Goal: Information Seeking & Learning: Find contact information

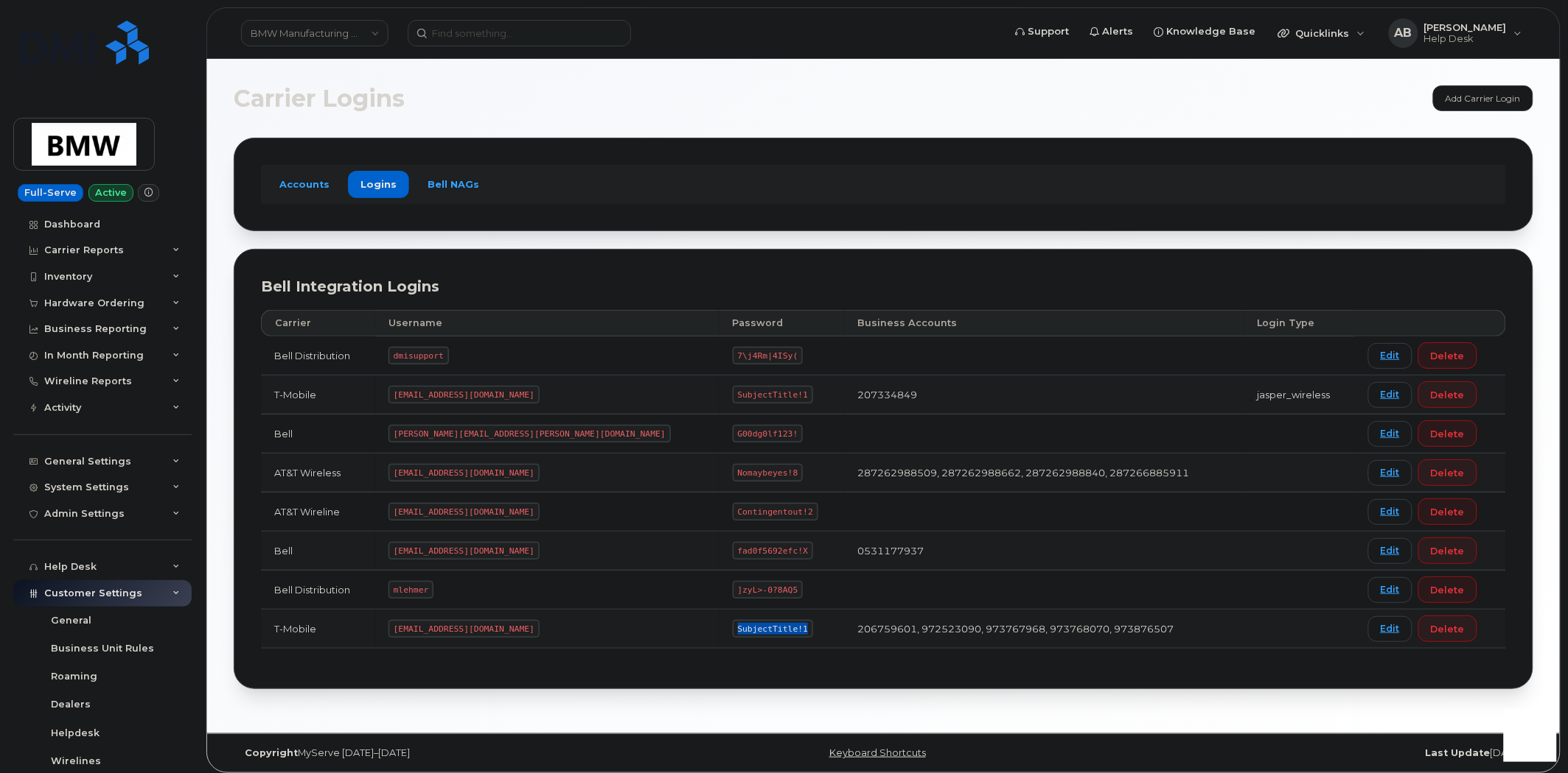
scroll to position [252, 0]
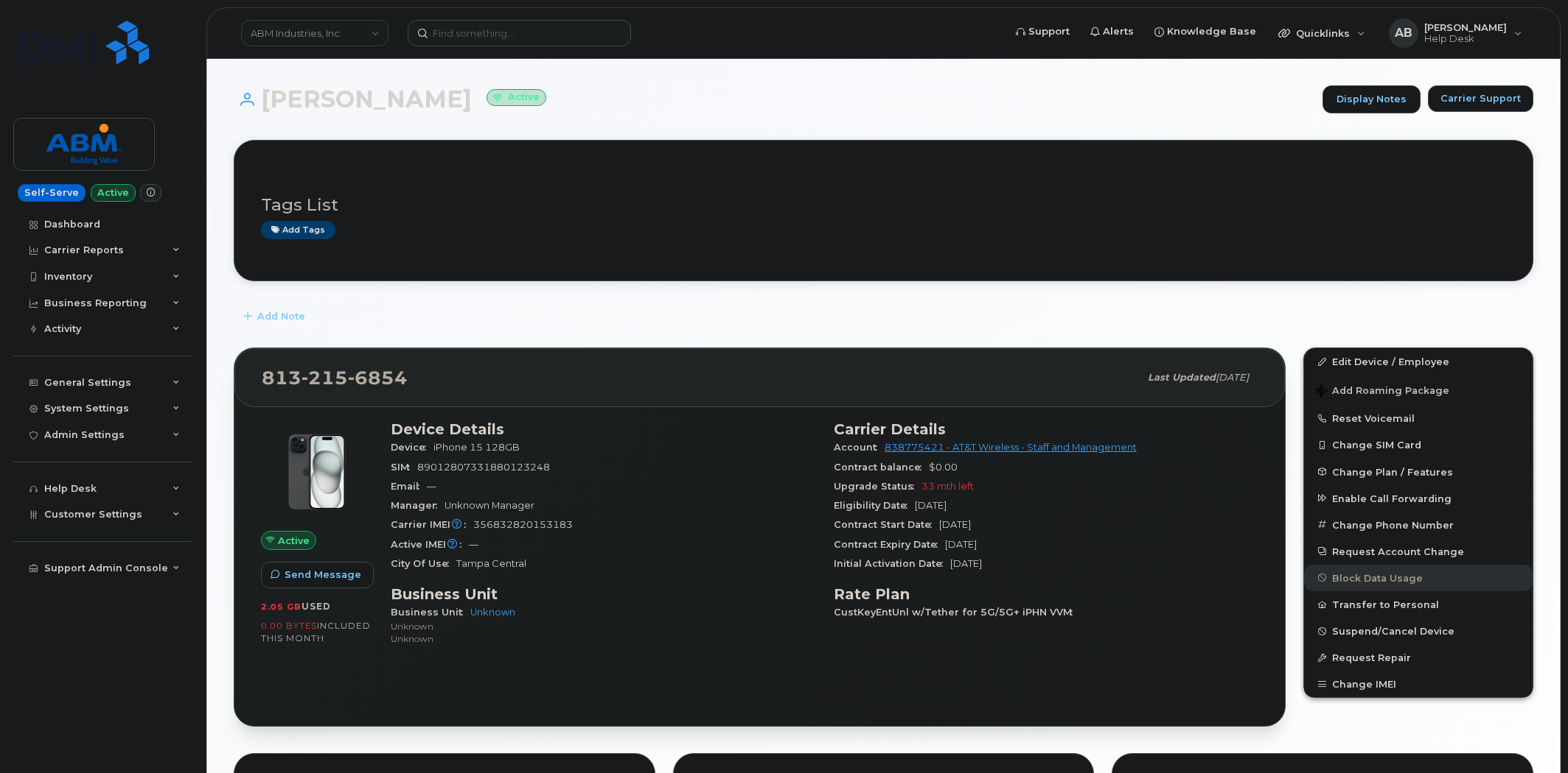
scroll to position [246, 0]
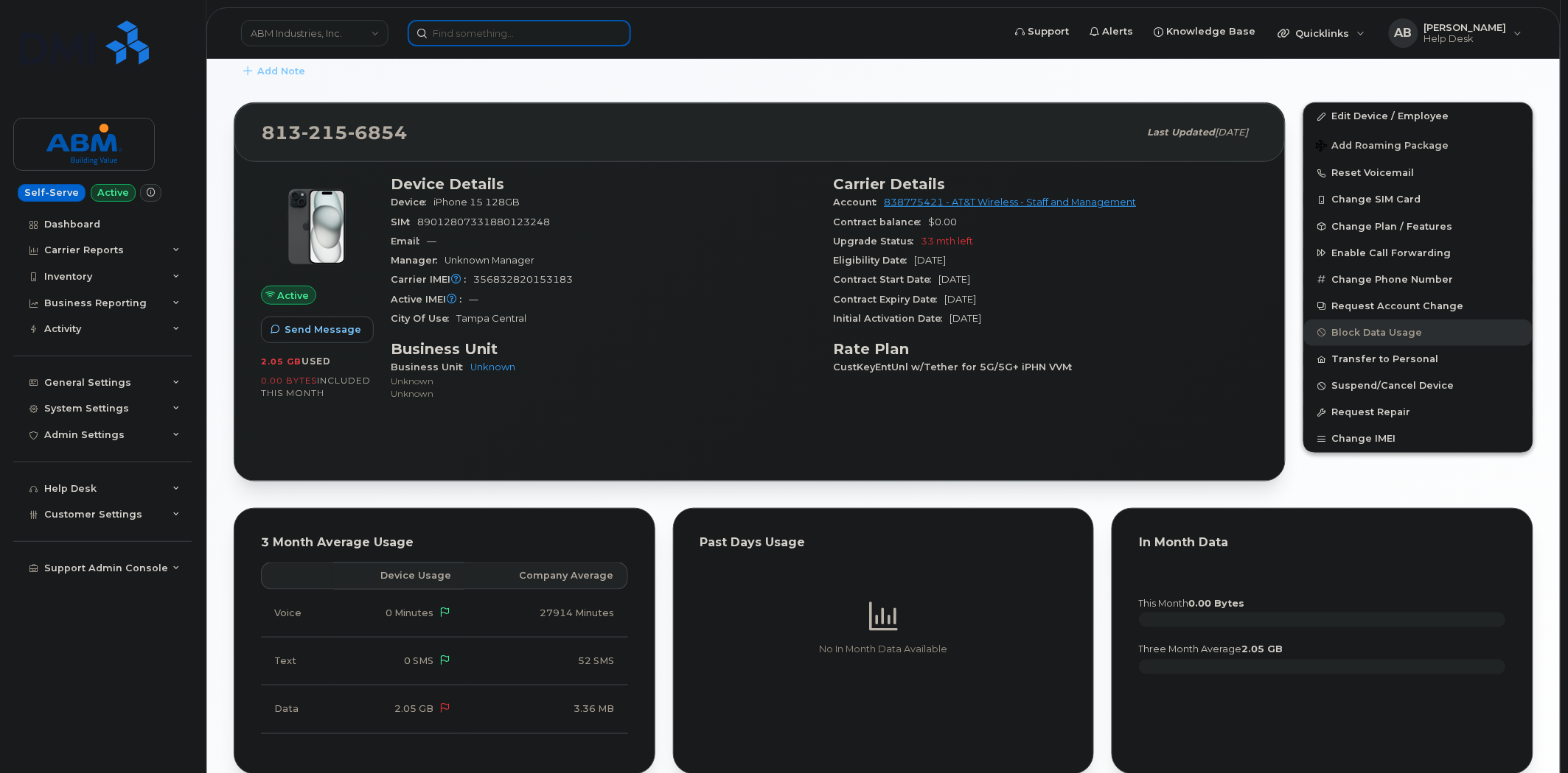
click at [567, 37] on input at bounding box center [518, 34] width 223 height 27
paste input "352045531110285"
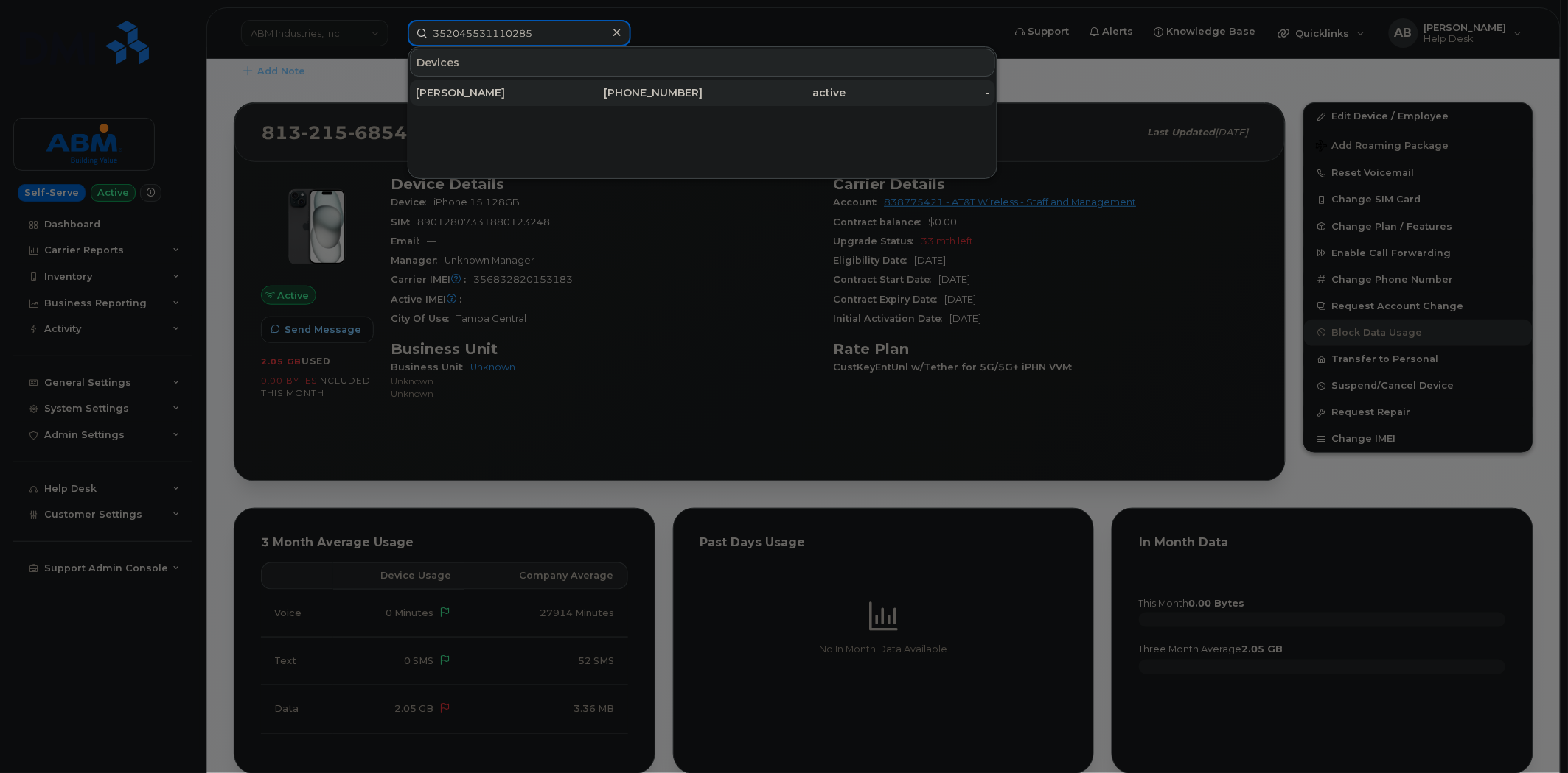
type input "352045531110285"
click at [566, 82] on div "864-347-4367" at bounding box center [631, 93] width 144 height 27
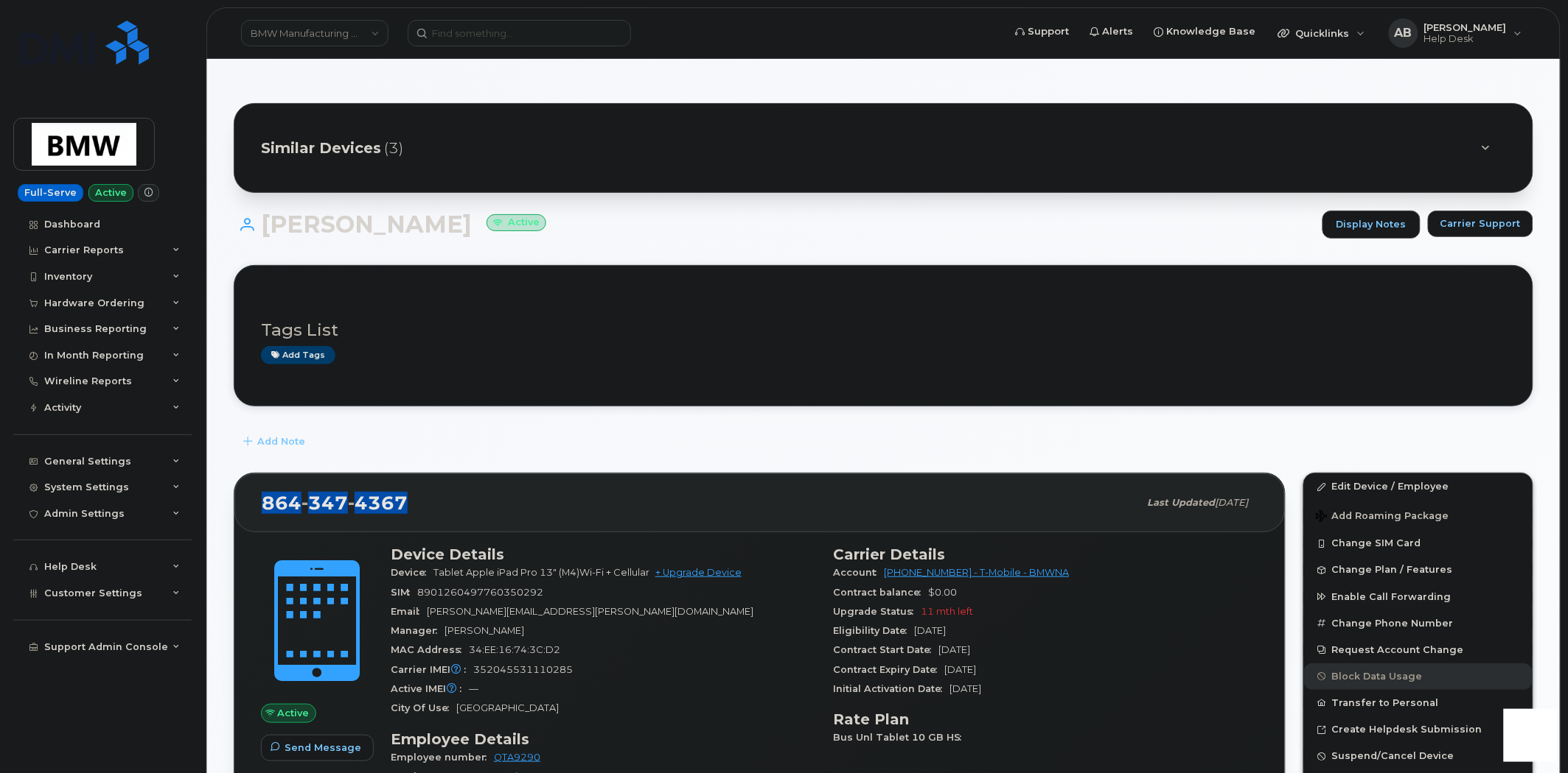
drag, startPoint x: 409, startPoint y: 505, endPoint x: 266, endPoint y: 506, distance: 143.0
click at [266, 506] on div "[PHONE_NUMBER]" at bounding box center [700, 503] width 877 height 31
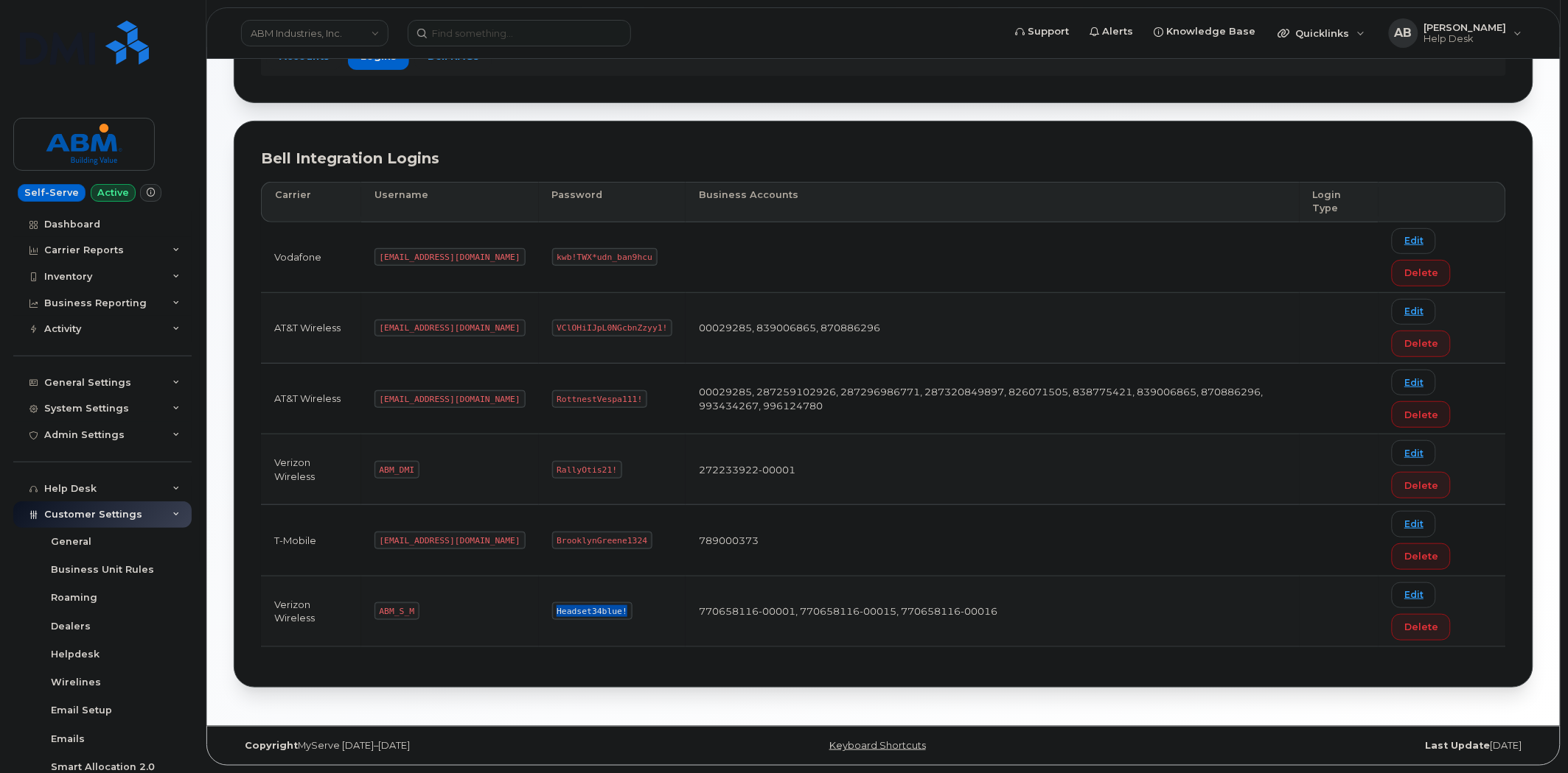
scroll to position [173, 0]
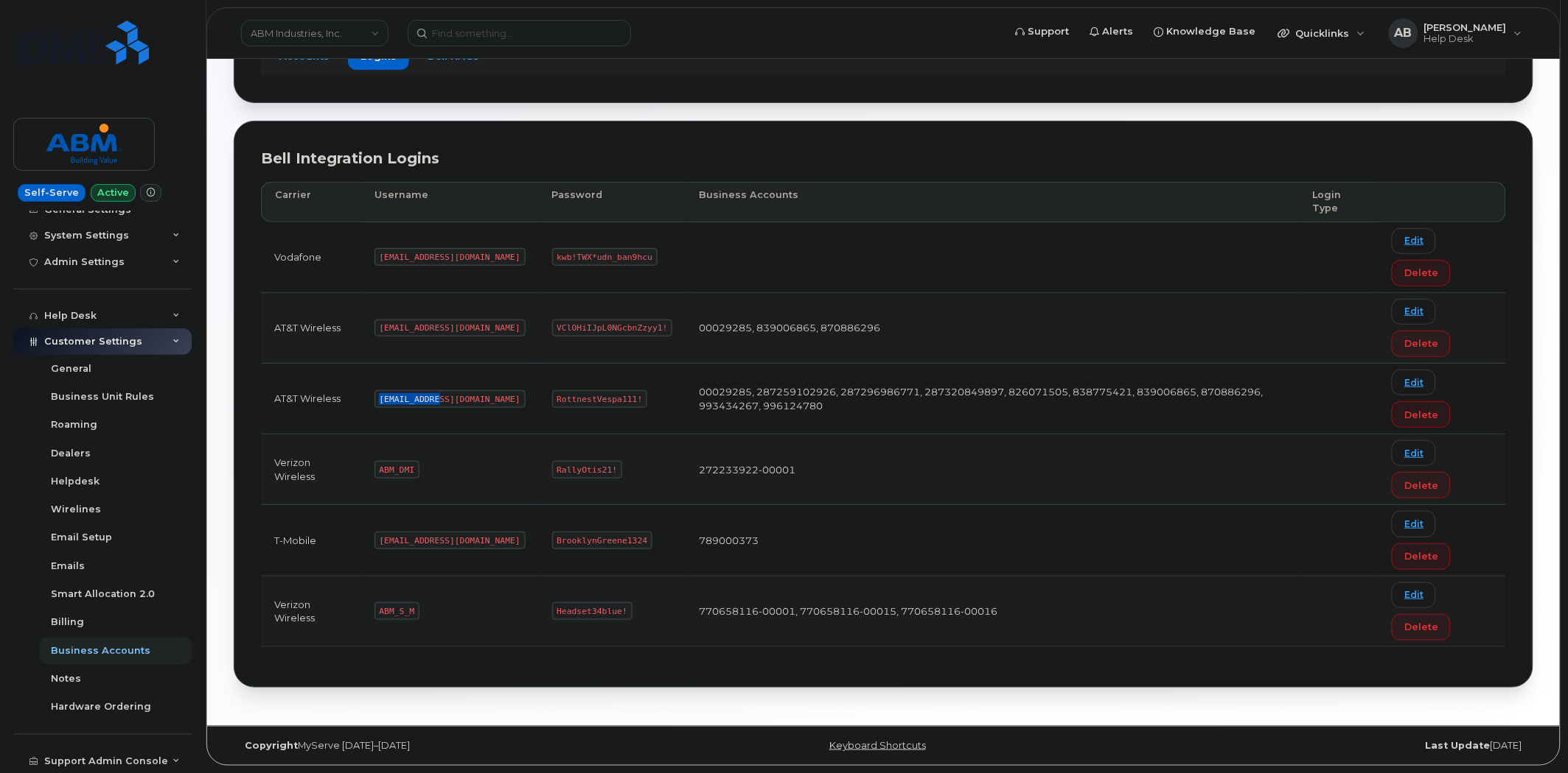
drag, startPoint x: 439, startPoint y: 393, endPoint x: 382, endPoint y: 394, distance: 57.0
click at [382, 394] on code "[EMAIL_ADDRESS][DOMAIN_NAME]" at bounding box center [450, 399] width 151 height 18
drag, startPoint x: 440, startPoint y: 400, endPoint x: 379, endPoint y: 398, distance: 61.0
click at [379, 398] on code "[EMAIL_ADDRESS][DOMAIN_NAME]" at bounding box center [450, 399] width 151 height 18
copy code "[EMAIL_ADDRESS][DOMAIN_NAME]"
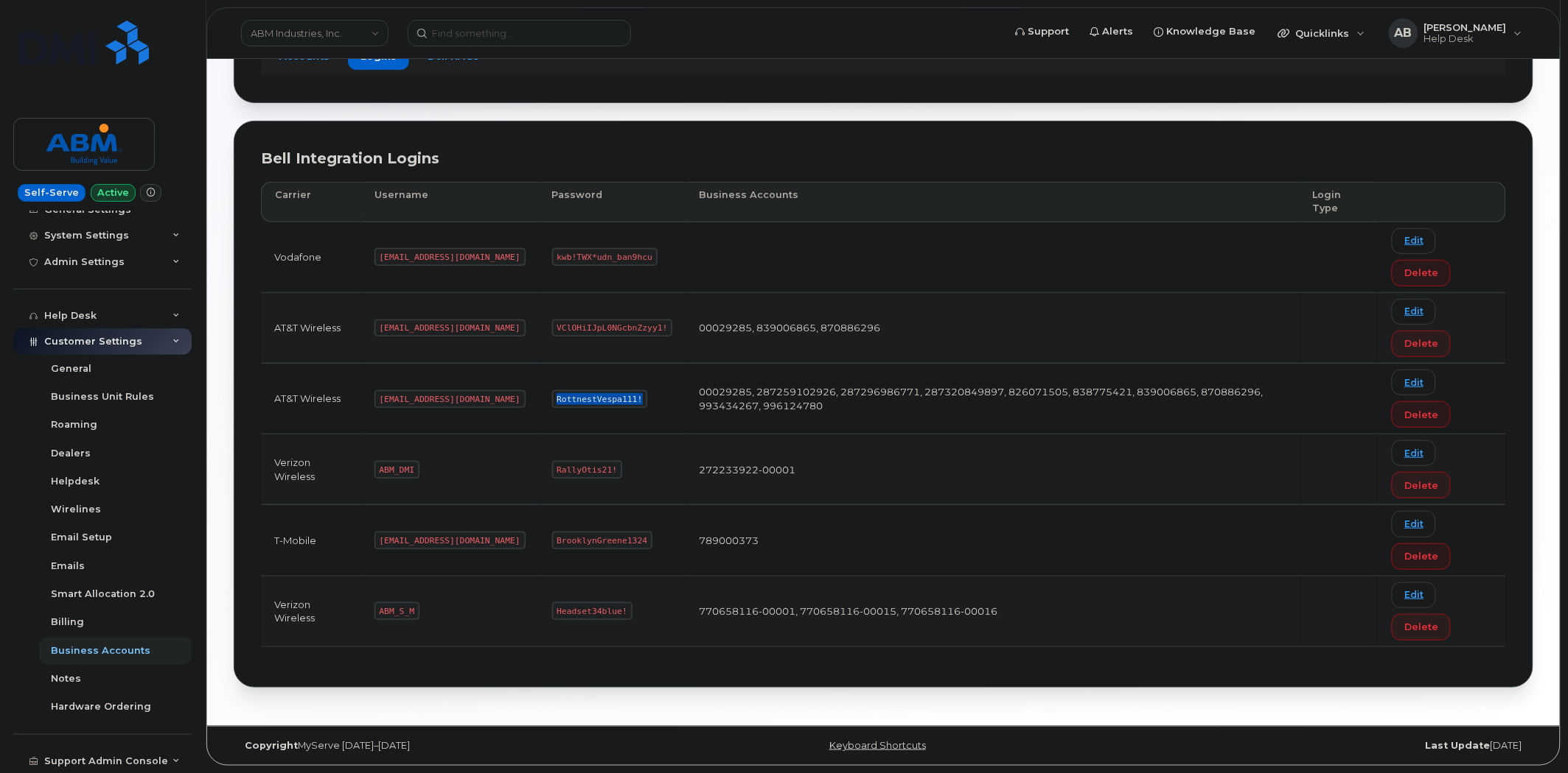
drag, startPoint x: 572, startPoint y: 394, endPoint x: 495, endPoint y: 388, distance: 77.2
click at [539, 388] on td "RottnestVespa111!" at bounding box center [612, 400] width 147 height 71
copy code "RottnestVespa111!"
